Goal: Task Accomplishment & Management: Complete application form

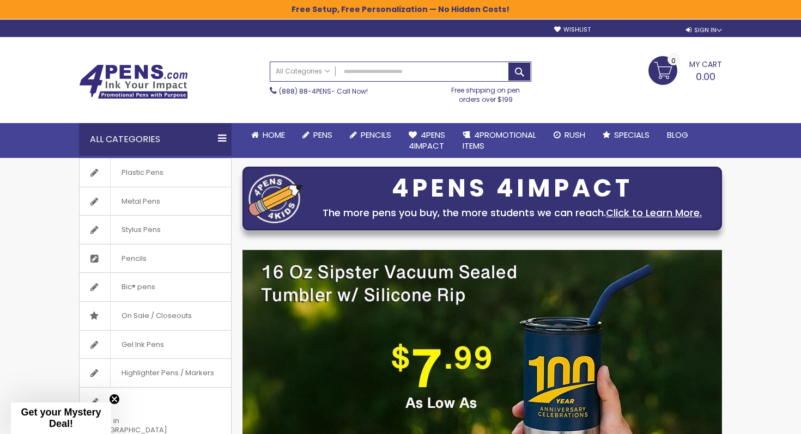
click at [631, 30] on link "Create an Account" at bounding box center [639, 30] width 72 height 8
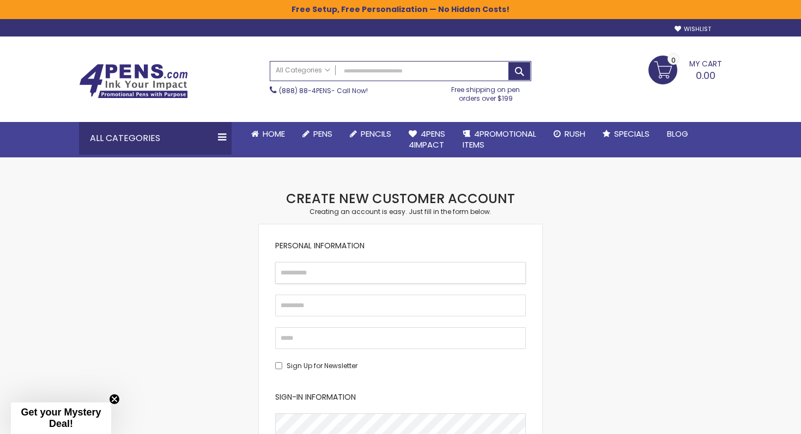
click at [324, 283] on input "First Name" at bounding box center [400, 273] width 251 height 22
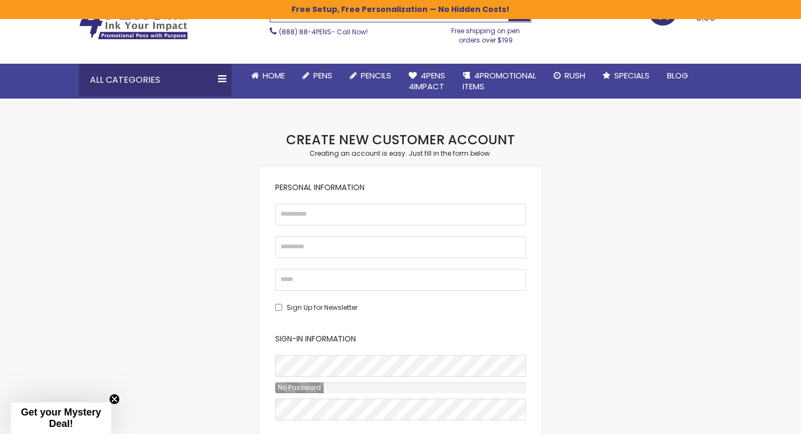
scroll to position [210, 0]
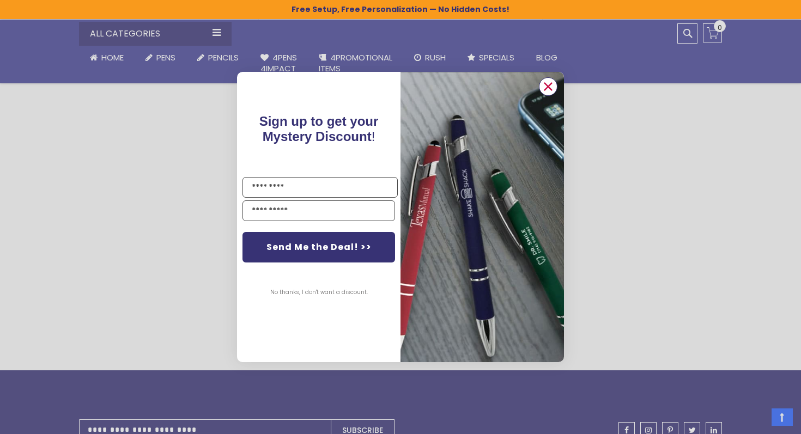
click at [549, 84] on icon "Close dialog" at bounding box center [548, 86] width 7 height 7
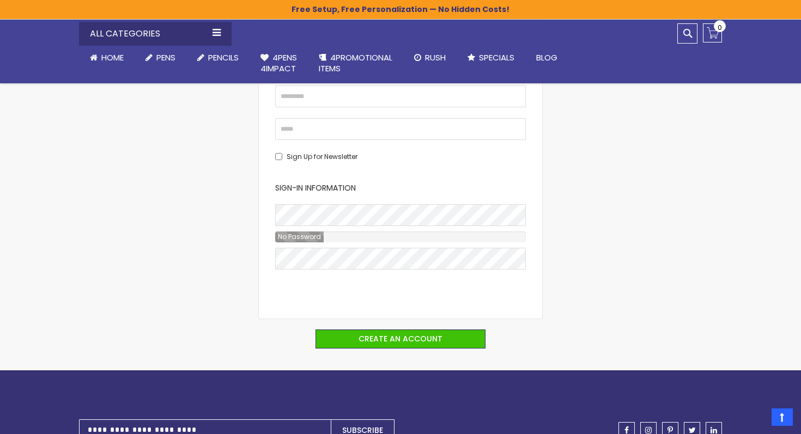
click at [207, 255] on div "Checkout as a new customer Creating an account has many benefits: See order and…" at bounding box center [401, 176] width 654 height 390
click at [245, 253] on div "Checkout as a new customer Creating an account has many benefits: See order and…" at bounding box center [401, 176] width 654 height 390
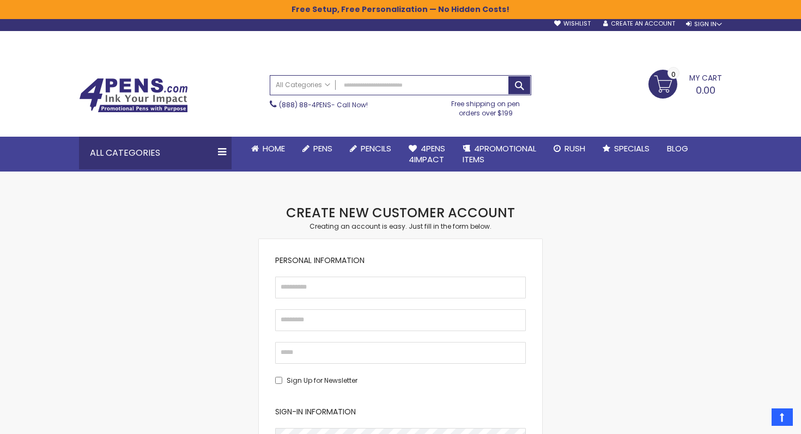
scroll to position [0, 0]
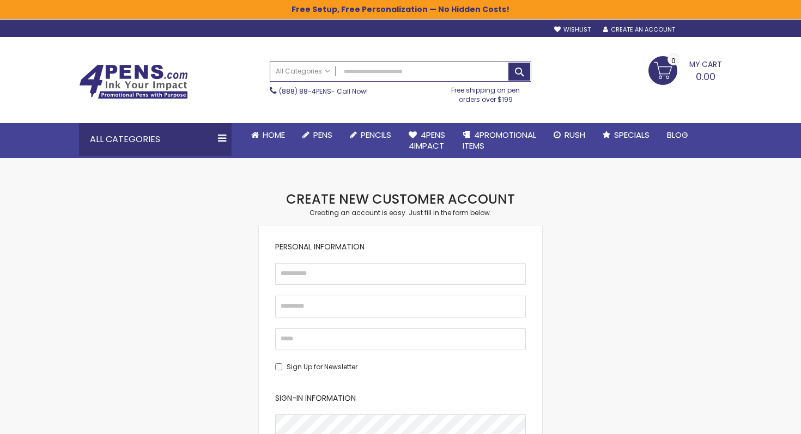
click at [712, 31] on div "Sign In" at bounding box center [704, 30] width 36 height 8
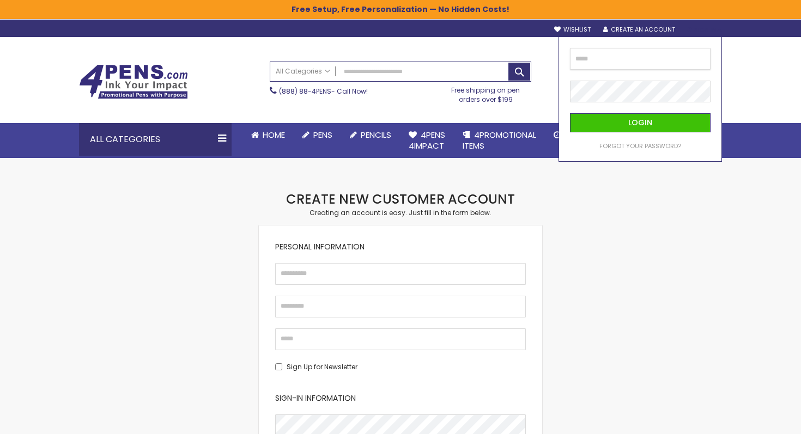
click at [620, 63] on input "email" at bounding box center [640, 59] width 141 height 22
click at [594, 63] on input "email" at bounding box center [640, 59] width 141 height 22
